Goal: Information Seeking & Learning: Compare options

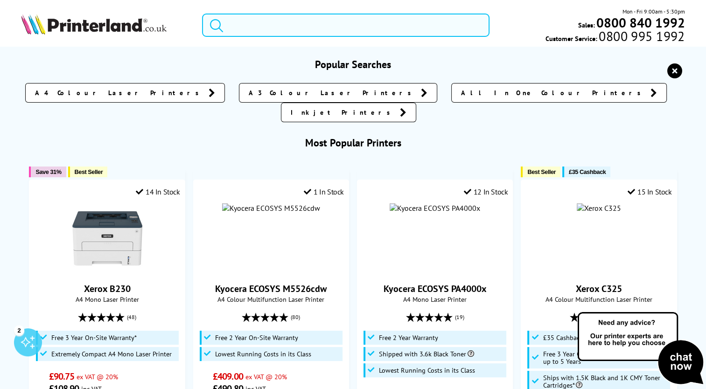
click at [230, 25] on input "search" at bounding box center [346, 25] width 288 height 23
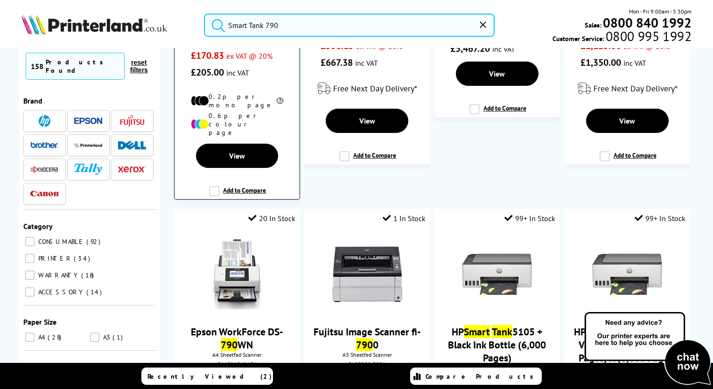
scroll to position [747, 0]
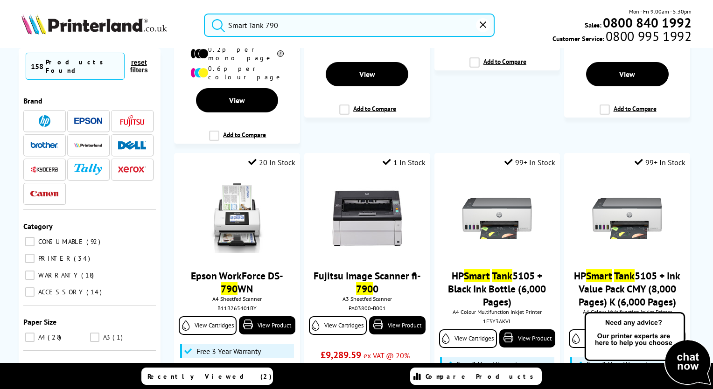
type input "Smart Tank 790"
click at [40, 115] on img at bounding box center [45, 121] width 12 height 12
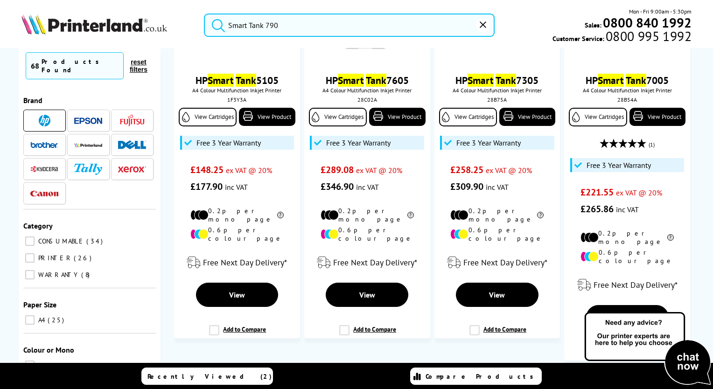
scroll to position [233, 0]
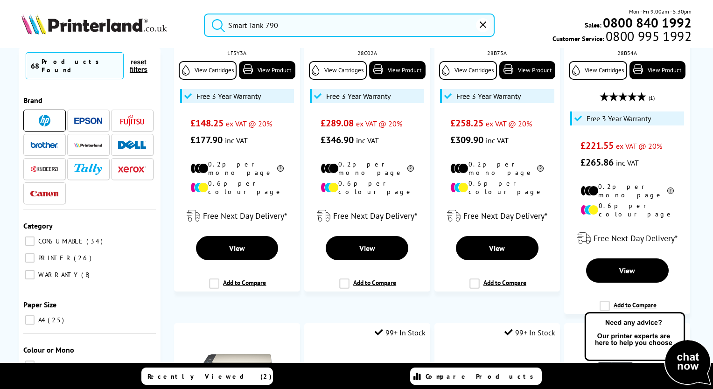
click at [26, 254] on input "PRINTER 26" at bounding box center [29, 258] width 9 height 9
checkbox input "true"
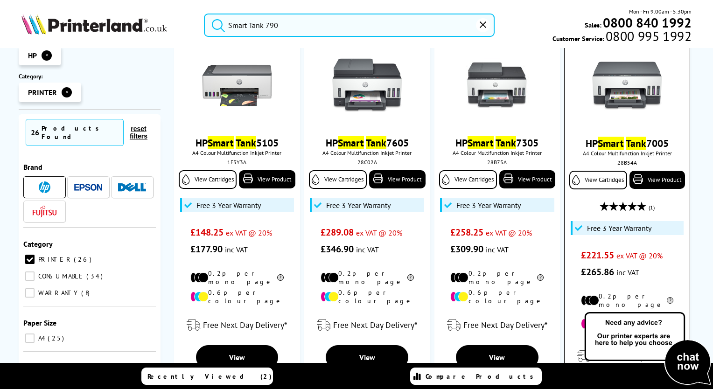
scroll to position [140, 0]
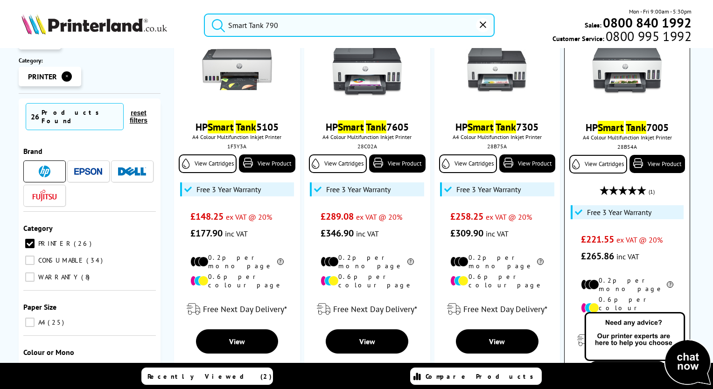
click at [616, 126] on mark "Smart" at bounding box center [611, 127] width 26 height 13
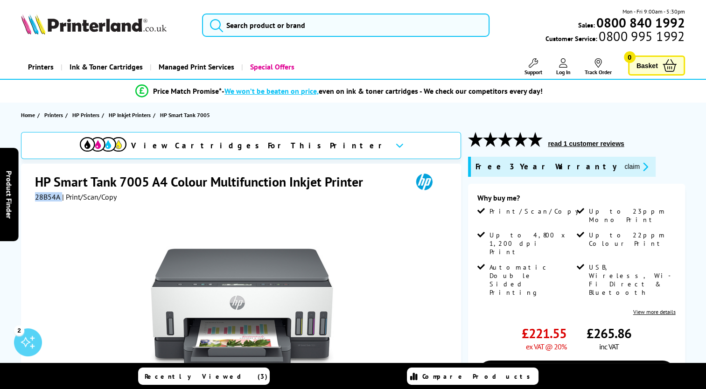
drag, startPoint x: 33, startPoint y: 199, endPoint x: 60, endPoint y: 197, distance: 27.1
click at [60, 197] on div "HP Smart Tank 7005 A4 Colour Multifunction Inkjet Printer 28B54A | Print/Scan/C…" at bounding box center [241, 365] width 440 height 402
drag, startPoint x: 60, startPoint y: 197, endPoint x: 52, endPoint y: 198, distance: 7.9
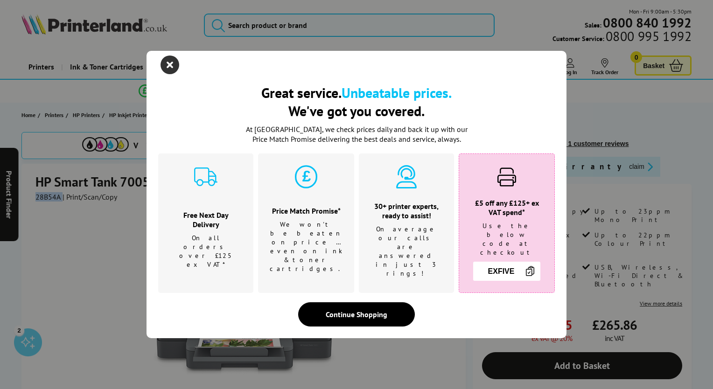
drag, startPoint x: 52, startPoint y: 198, endPoint x: 162, endPoint y: 76, distance: 164.6
click at [162, 74] on icon "close modal" at bounding box center [170, 65] width 19 height 19
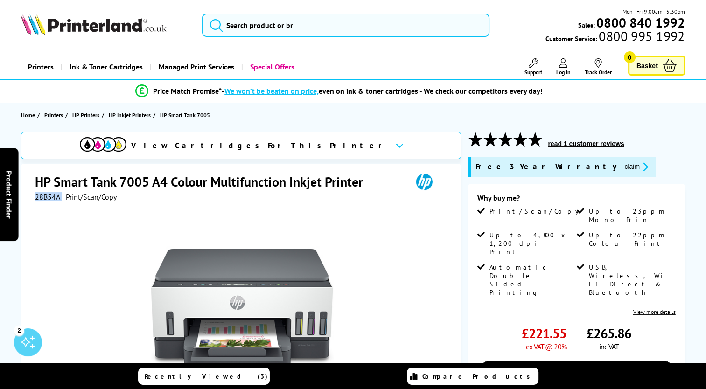
copy div "28B54A"
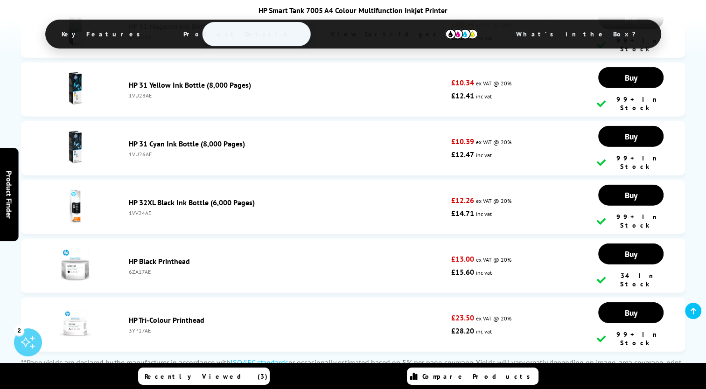
scroll to position [2194, 0]
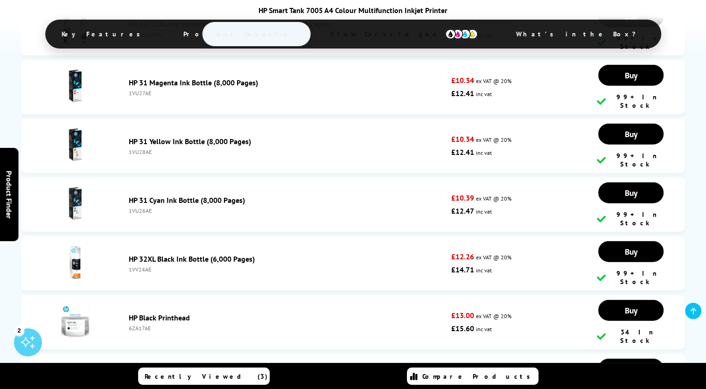
drag, startPoint x: 129, startPoint y: 241, endPoint x: 167, endPoint y: 241, distance: 37.8
click at [166, 266] on div "1VV24AE" at bounding box center [288, 269] width 318 height 7
drag, startPoint x: 167, startPoint y: 241, endPoint x: 140, endPoint y: 239, distance: 26.7
copy div "1VV24AE"
drag, startPoint x: 127, startPoint y: 139, endPoint x: 177, endPoint y: 136, distance: 50.0
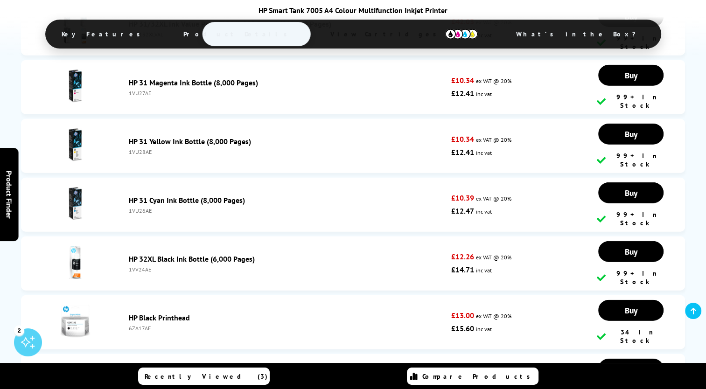
click at [177, 137] on div "HP 31 Yellow Ink Bottle (8,000 Pages) 1VU28AE" at bounding box center [287, 146] width 327 height 19
drag, startPoint x: 177, startPoint y: 136, endPoint x: 140, endPoint y: 138, distance: 37.9
copy div "1VU28AE"
drag, startPoint x: 128, startPoint y: 88, endPoint x: 153, endPoint y: 93, distance: 25.2
click at [153, 93] on li "HP 31 Magenta Ink Bottle (8,000 Pages) 1VU27AE £10.34 ex VAT @ 20% £12.41 inc v…" at bounding box center [353, 87] width 664 height 54
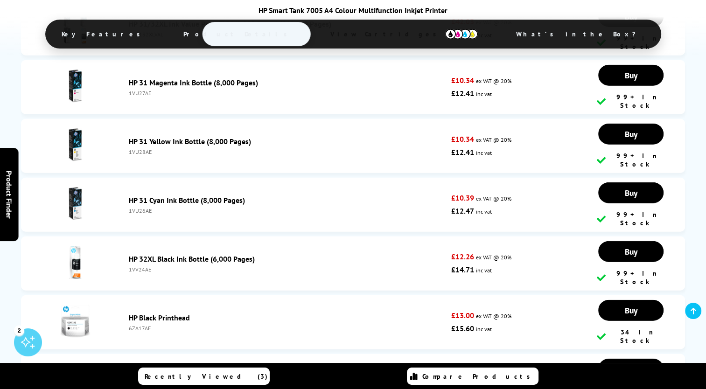
drag, startPoint x: 153, startPoint y: 93, endPoint x: 139, endPoint y: 88, distance: 15.2
copy div "1VU27AE"
drag, startPoint x: 128, startPoint y: 189, endPoint x: 155, endPoint y: 195, distance: 27.4
click at [155, 195] on li "HP 31 Cyan Ink Bottle (8,000 Pages) 1VU26AE £10.39 ex VAT @ 20% £12.47 inc vat …" at bounding box center [353, 205] width 664 height 54
drag, startPoint x: 155, startPoint y: 195, endPoint x: 138, endPoint y: 190, distance: 17.6
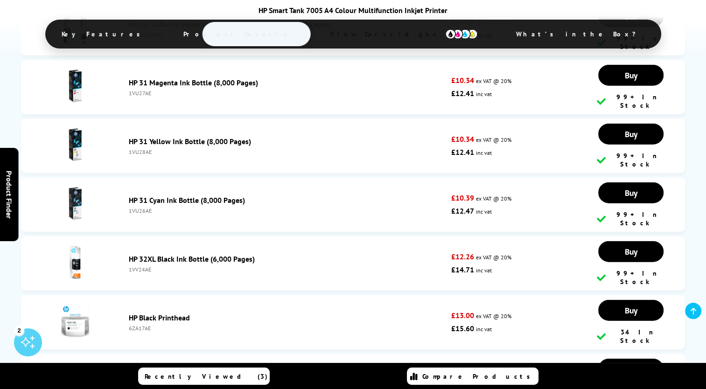
copy div "1VU26AE"
